Goal: Navigation & Orientation: Find specific page/section

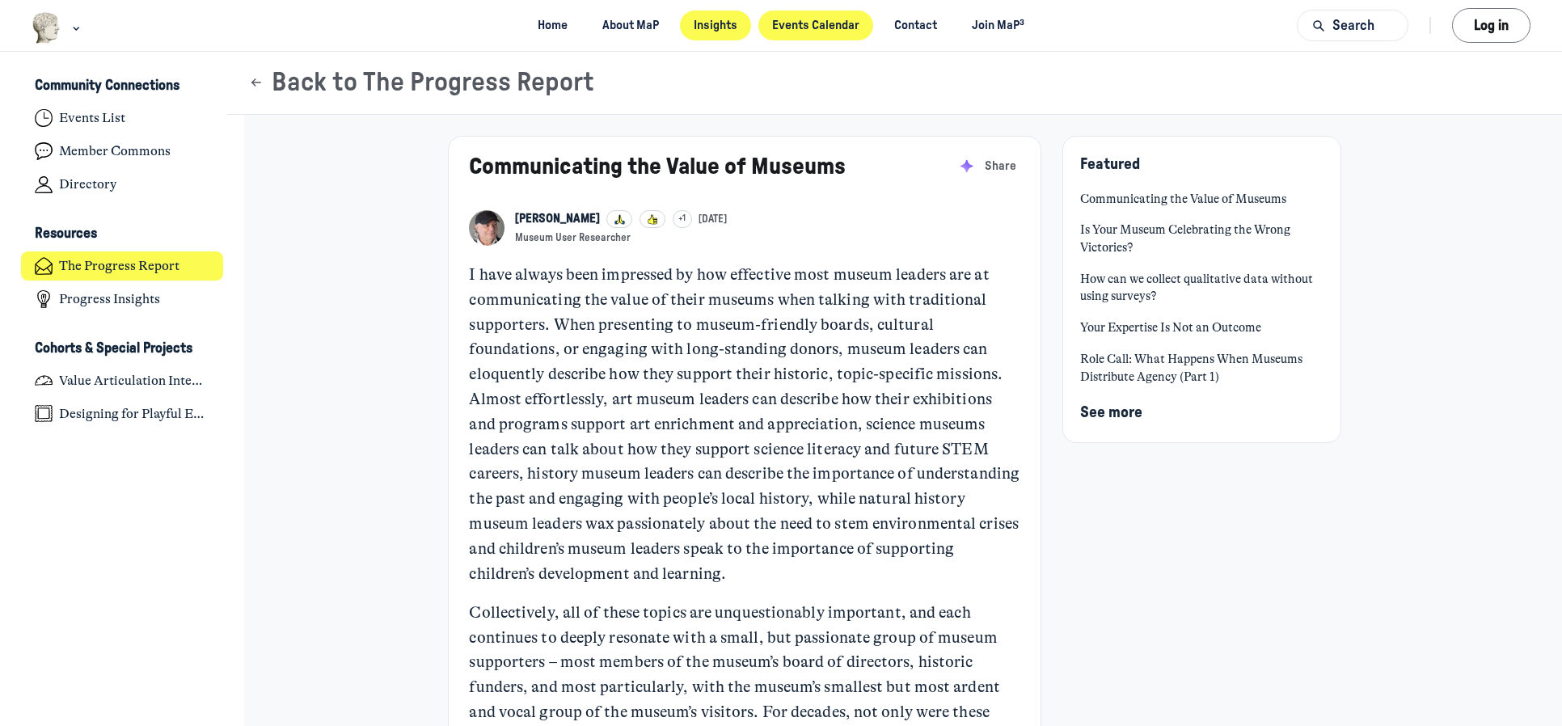
click at [829, 32] on link "Events Calendar" at bounding box center [816, 26] width 116 height 30
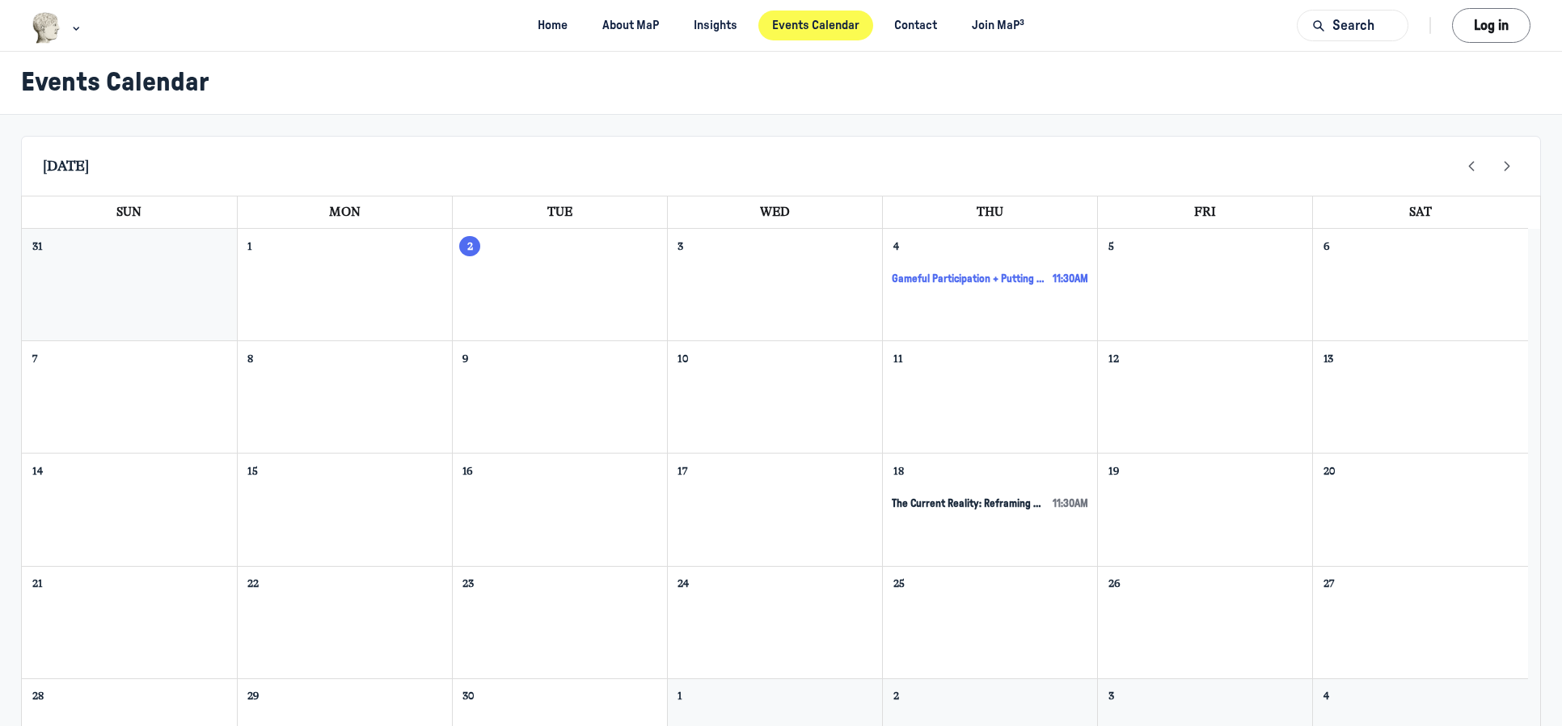
click at [965, 280] on span "Gameful Participation + Putting Together the Pieces of Playful Engagement [Desi…" at bounding box center [969, 279] width 154 height 14
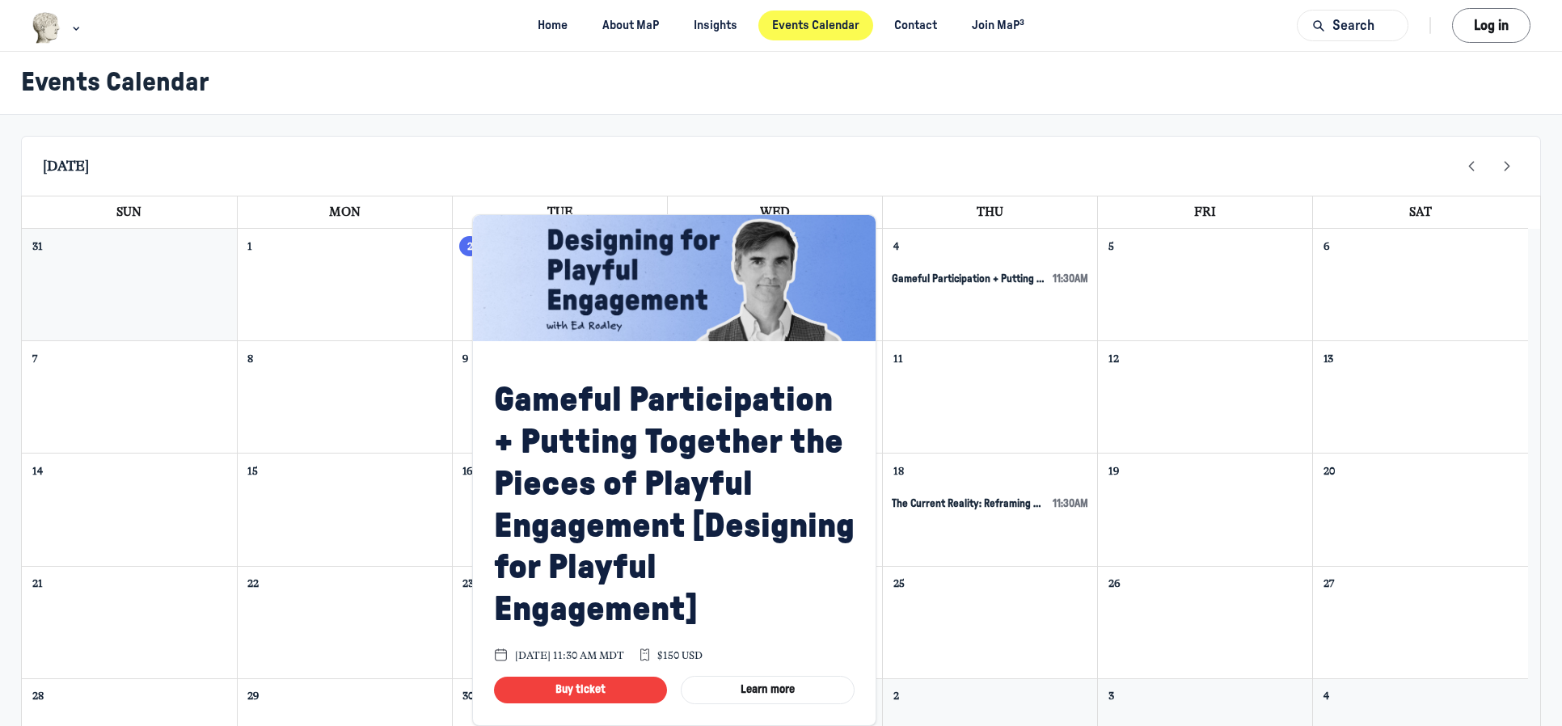
click at [936, 158] on div "[DATE]" at bounding box center [781, 166] width 1520 height 60
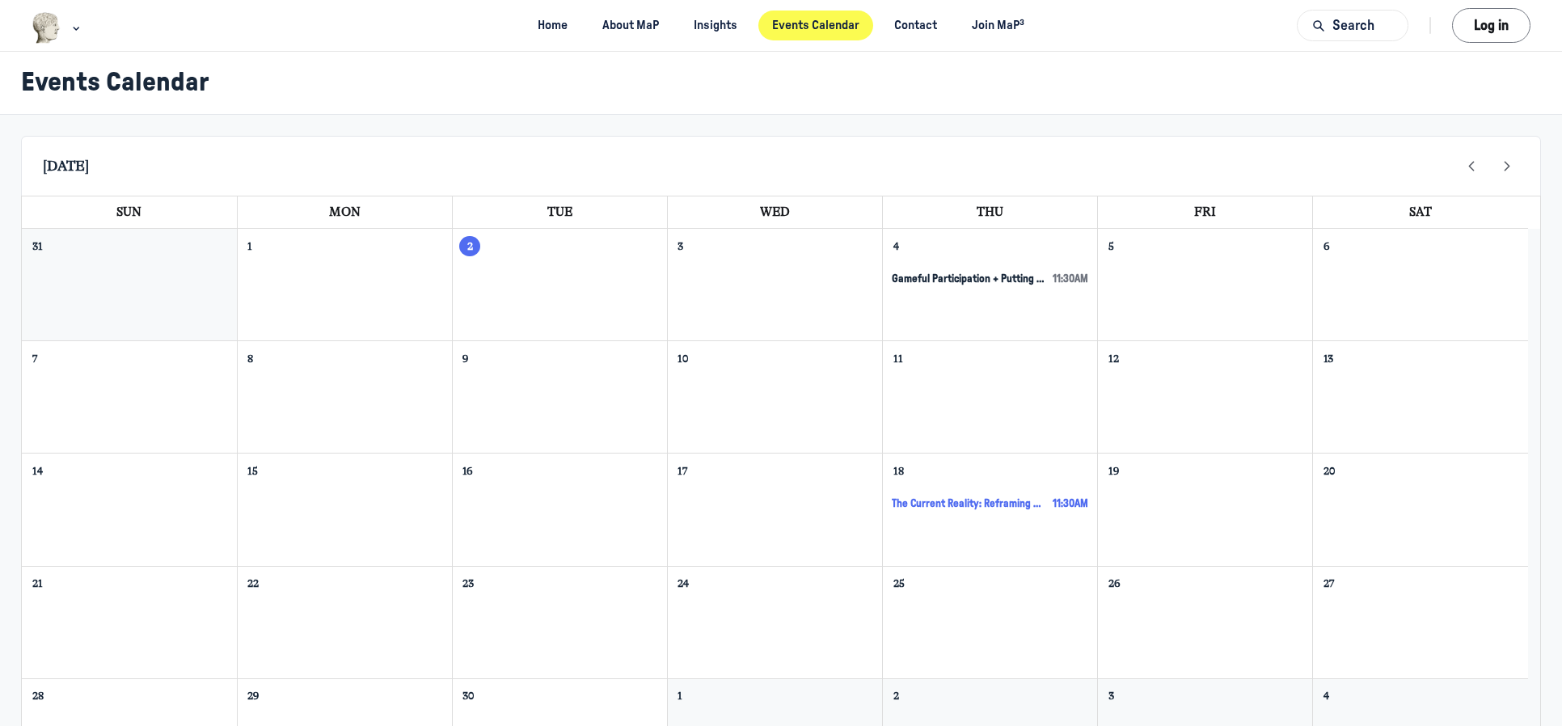
click at [913, 502] on span "The Current Reality: Reframing Museum Value [VAI Session 1]" at bounding box center [969, 504] width 154 height 14
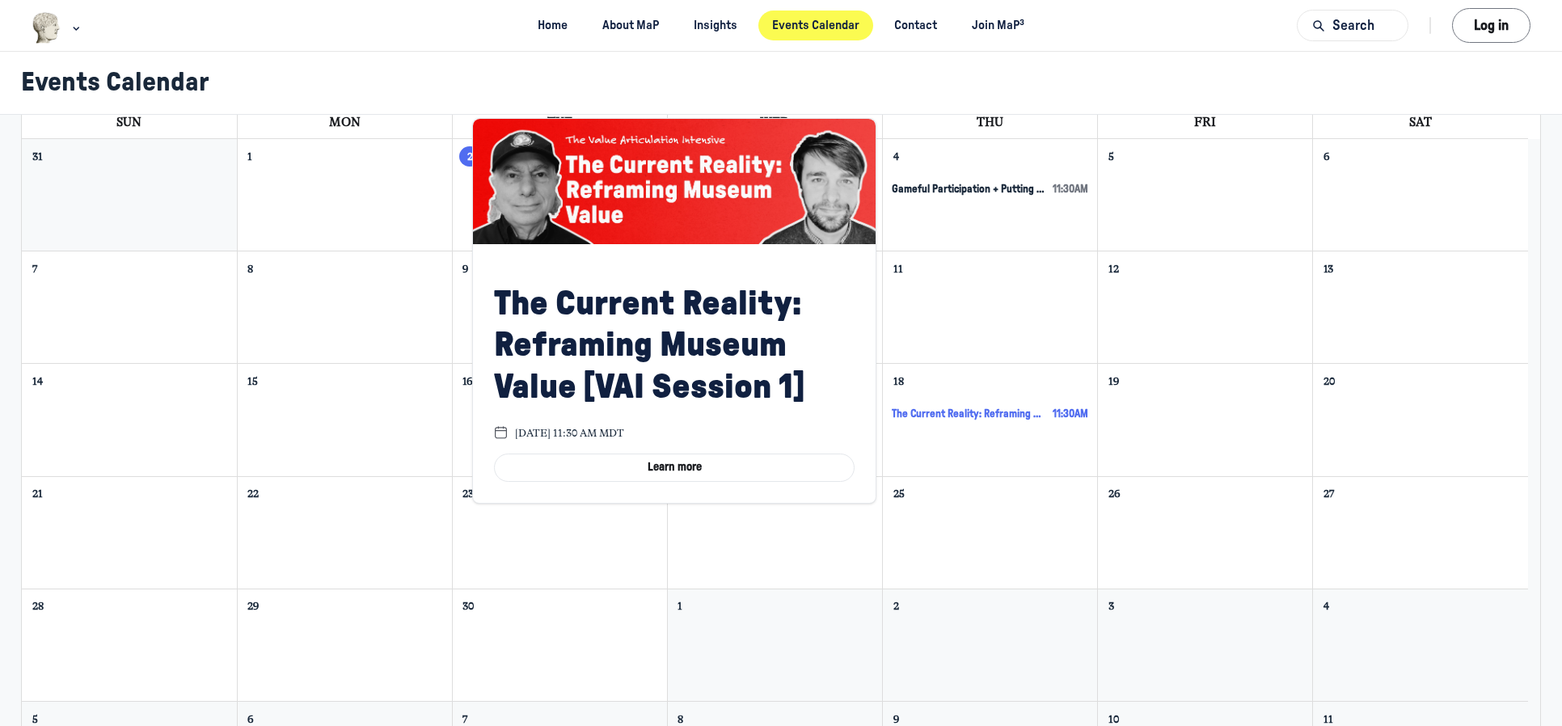
scroll to position [241, 0]
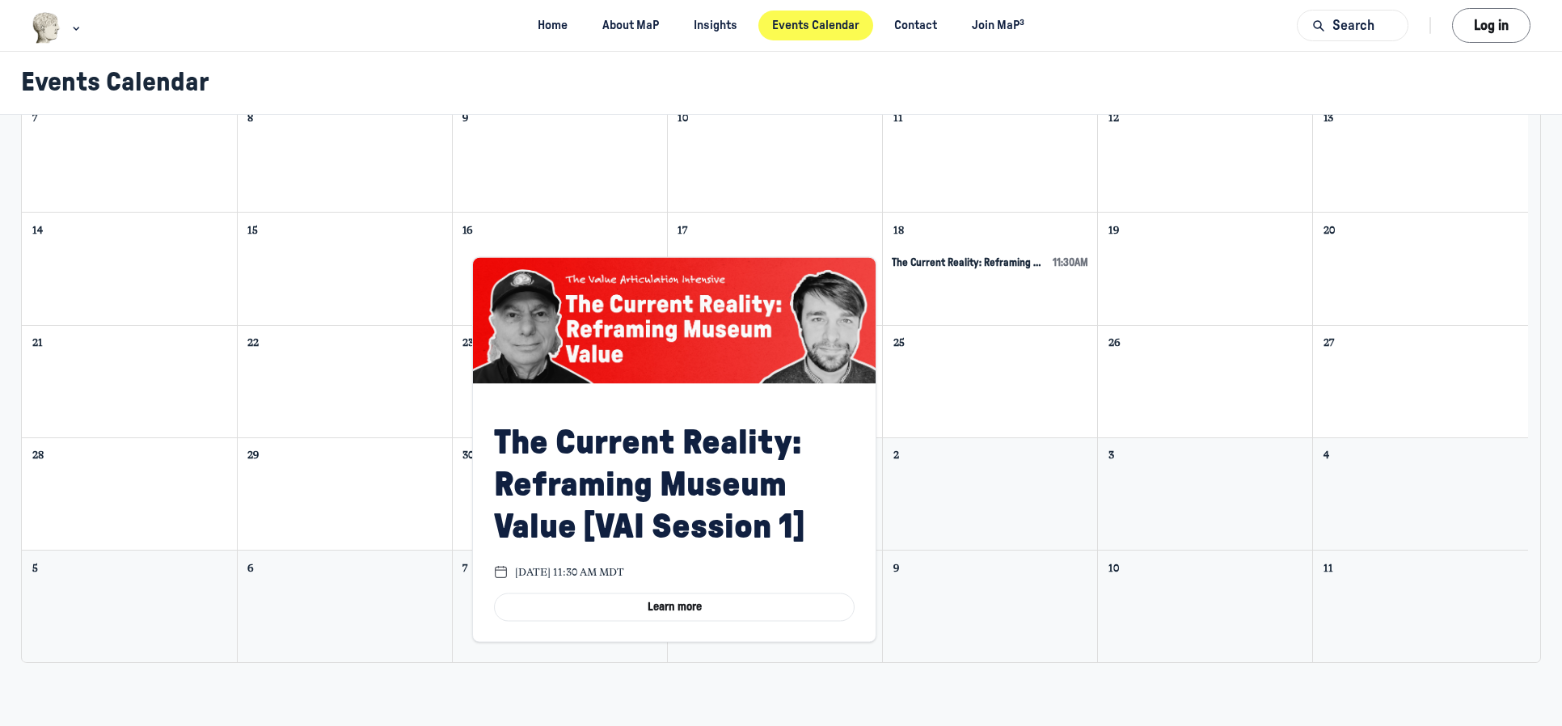
click at [949, 416] on div "25" at bounding box center [990, 382] width 214 height 112
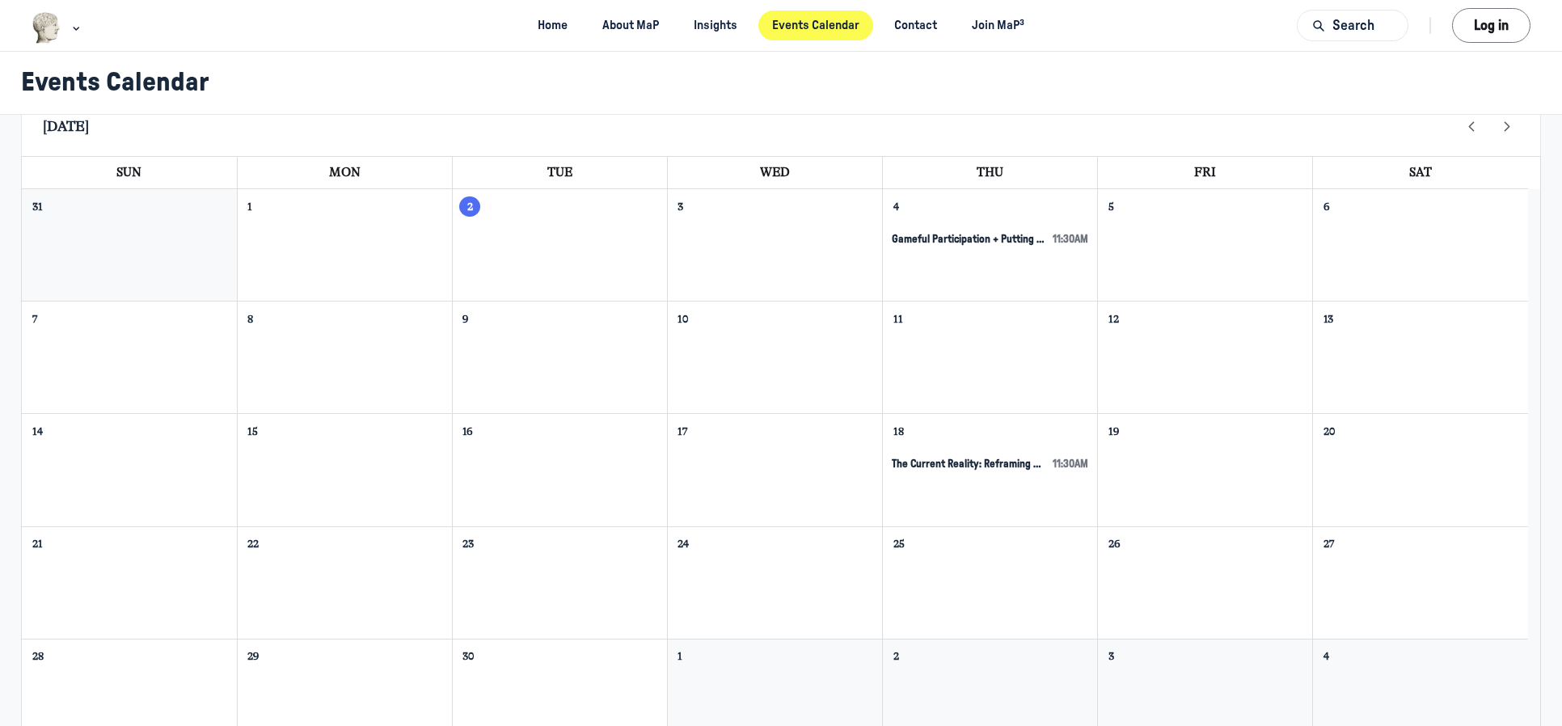
scroll to position [0, 0]
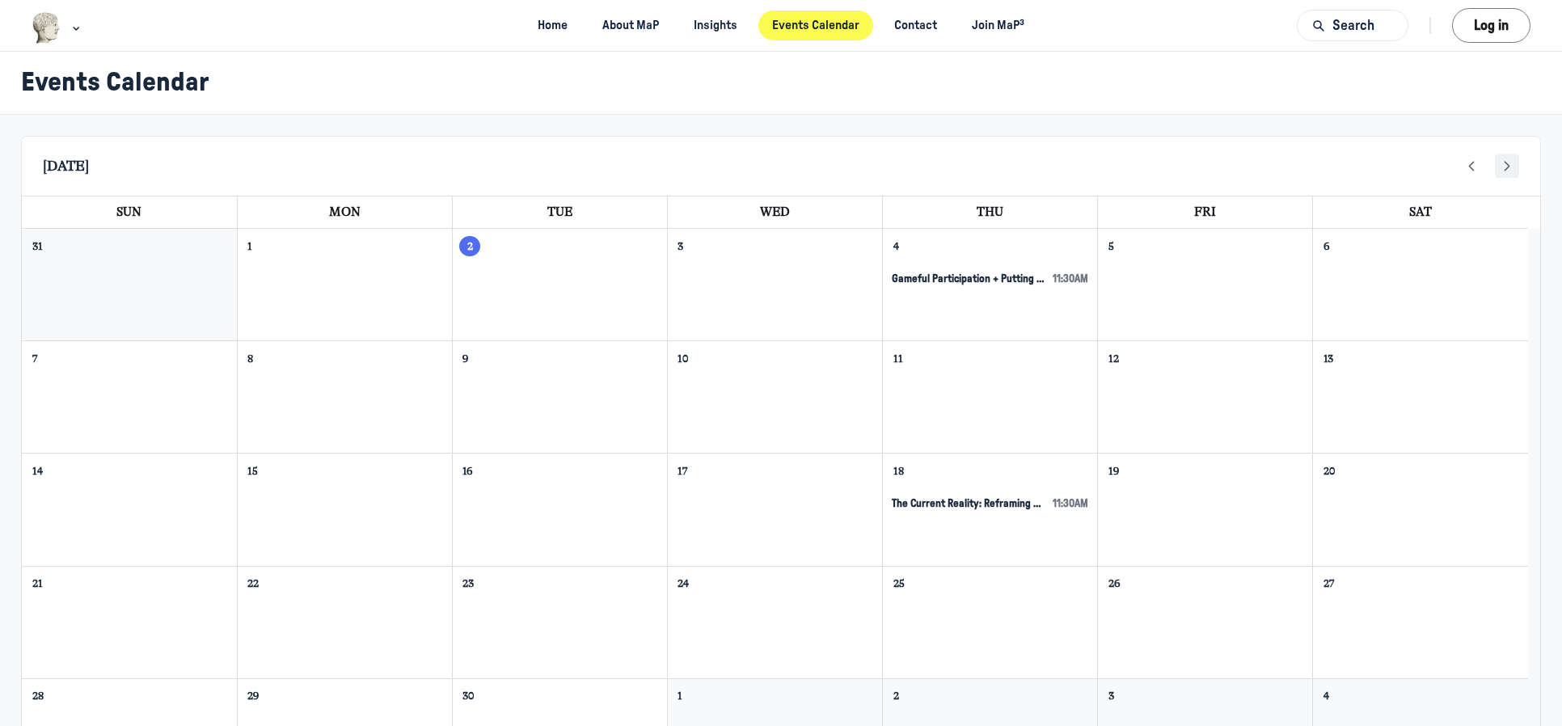
click at [1498, 162] on icon "Next" at bounding box center [1507, 167] width 18 height 18
click at [1463, 172] on icon "Prev" at bounding box center [1472, 167] width 18 height 18
